Goal: Information Seeking & Learning: Learn about a topic

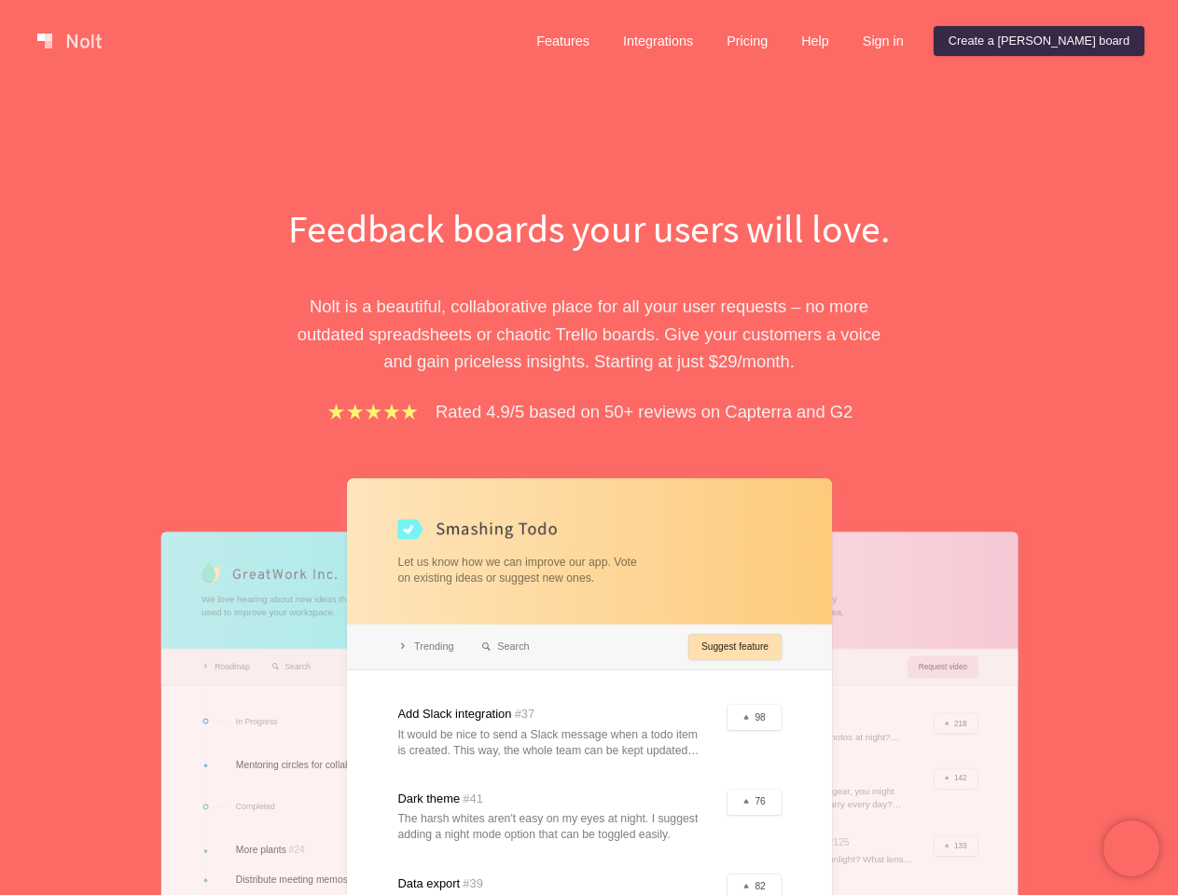
click at [588, 448] on div "Feedback boards your users will love. [PERSON_NAME] is a beautiful, collaborati…" at bounding box center [589, 669] width 643 height 937
click at [69, 41] on link at bounding box center [69, 41] width 79 height 30
click at [604, 41] on link "Features" at bounding box center [562, 41] width 83 height 30
